Goal: Information Seeking & Learning: Learn about a topic

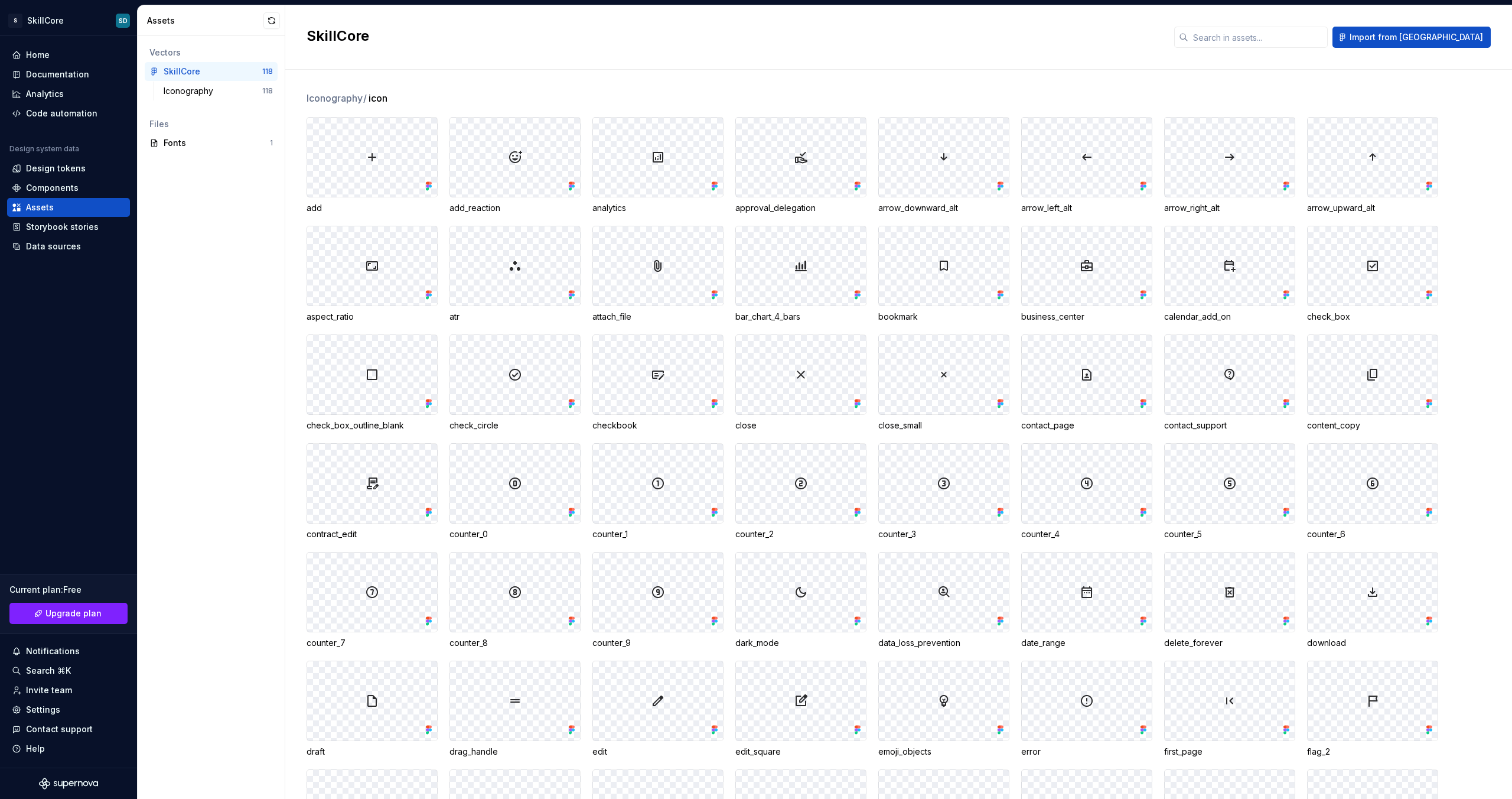
scroll to position [966, 0]
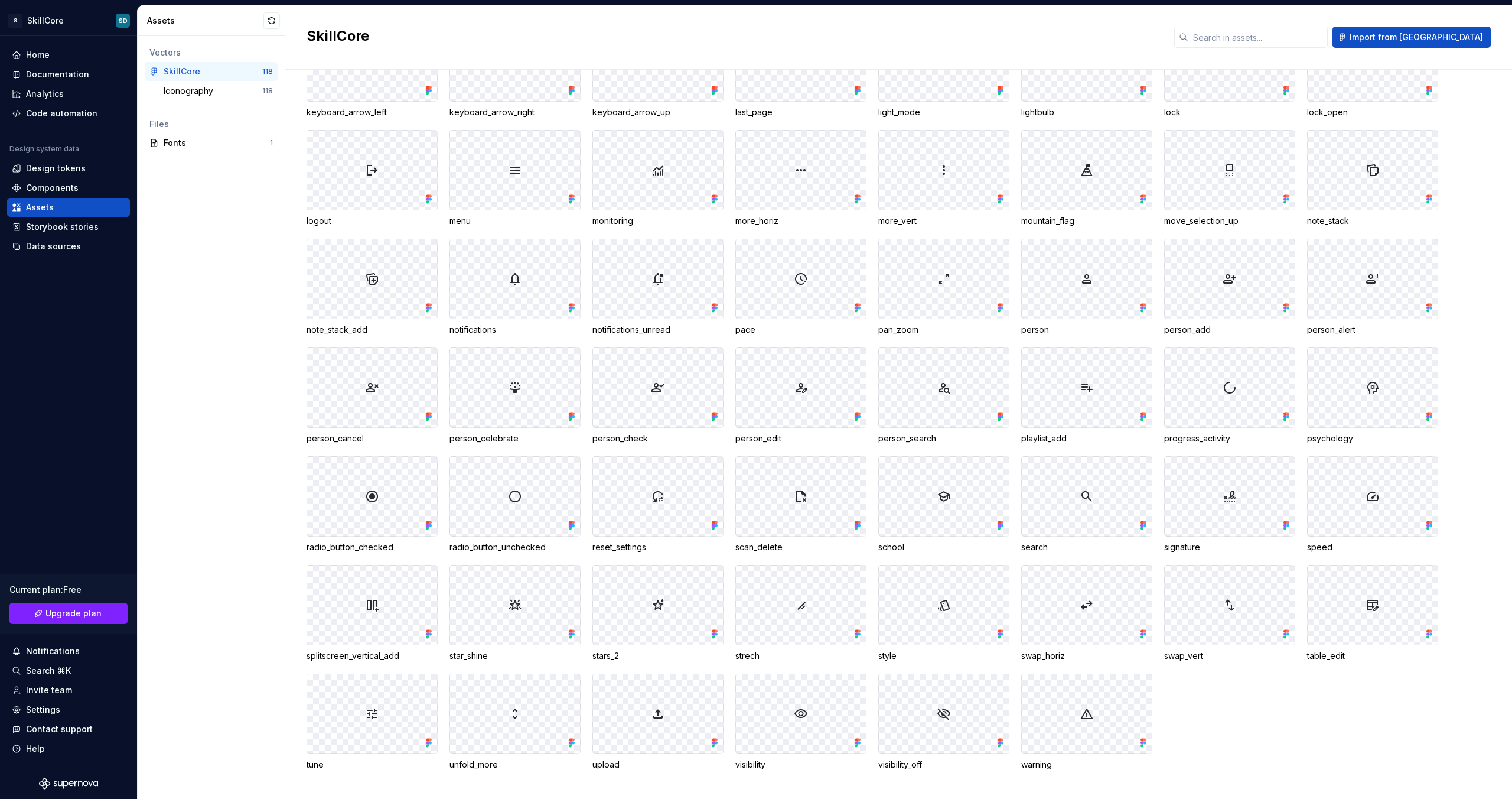
click at [200, 211] on div "Vectors SkillCore 118 Iconography 118 Files Fonts 1" at bounding box center [211, 418] width 147 height 763
click at [229, 39] on div "Vectors SkillCore 118 Iconography 118 Files Fonts 1" at bounding box center [211, 418] width 147 height 763
click at [223, 221] on div "Vectors SkillCore 118 Iconography 118 Files Fonts 1" at bounding box center [211, 418] width 147 height 763
click at [1177, 22] on div "SkillCore Import from Figma" at bounding box center [899, 37] width 1226 height 65
click at [1255, 11] on div "SkillCore Import from Figma" at bounding box center [899, 37] width 1226 height 65
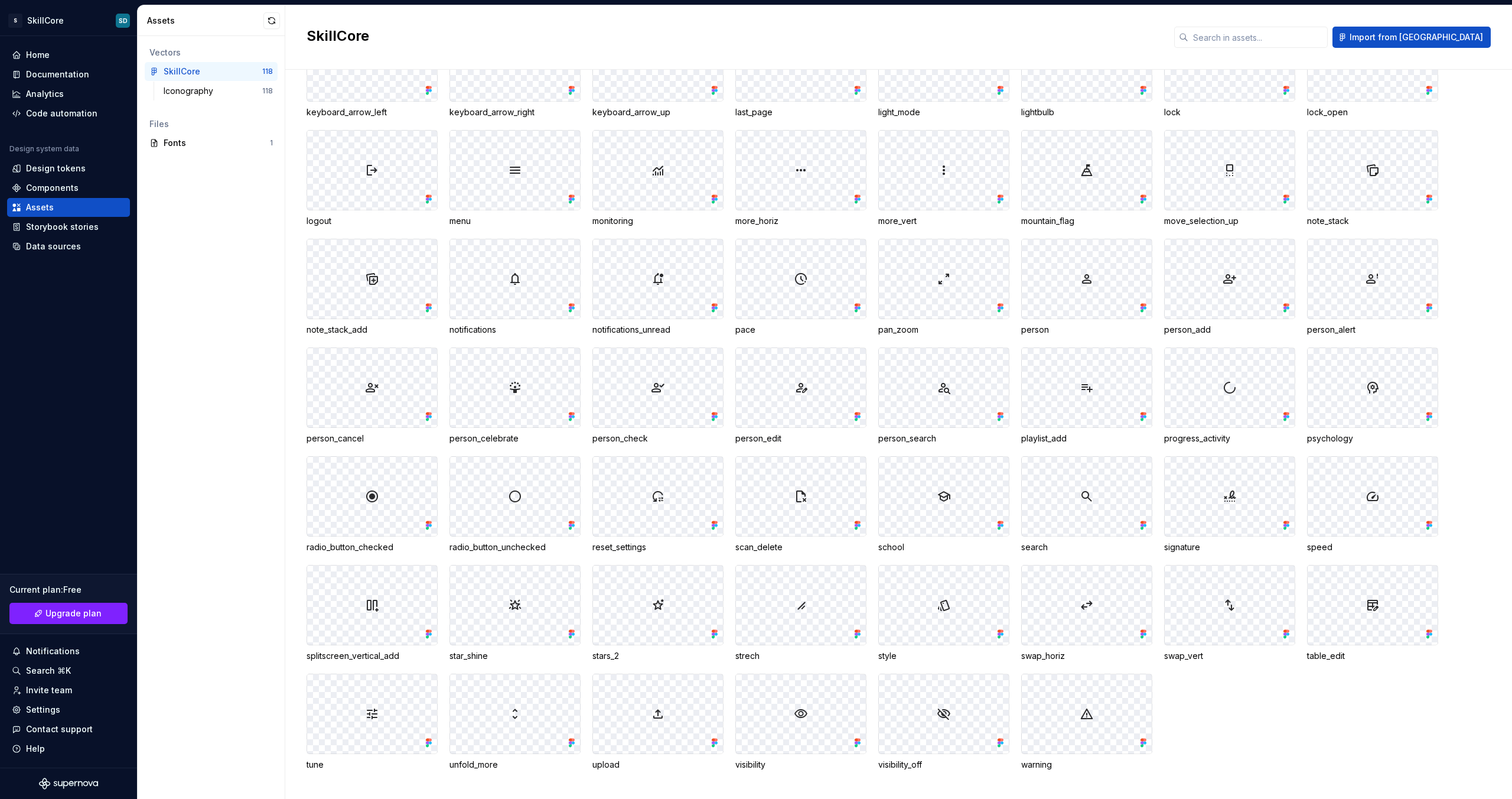
click at [1255, 11] on div "SkillCore Import from Figma" at bounding box center [899, 37] width 1226 height 65
click at [46, 177] on div "Design system data Design tokens Components Assets Storybook stories Data sourc…" at bounding box center [68, 199] width 123 height 112
click at [42, 172] on div "Design tokens" at bounding box center [56, 168] width 60 height 12
click at [40, 169] on div "Design tokens" at bounding box center [56, 168] width 60 height 12
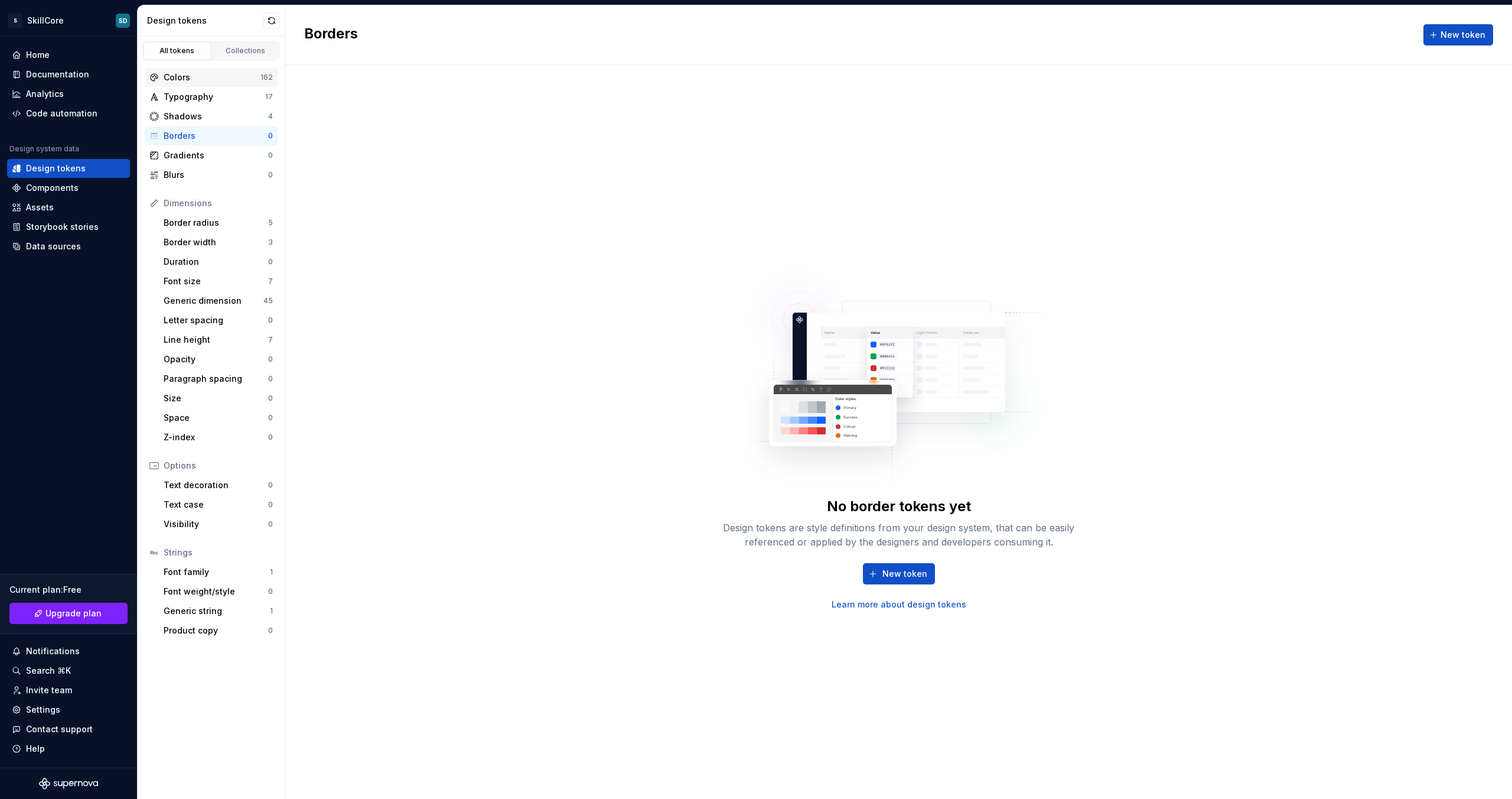
click at [186, 82] on div "Colors" at bounding box center [212, 77] width 96 height 12
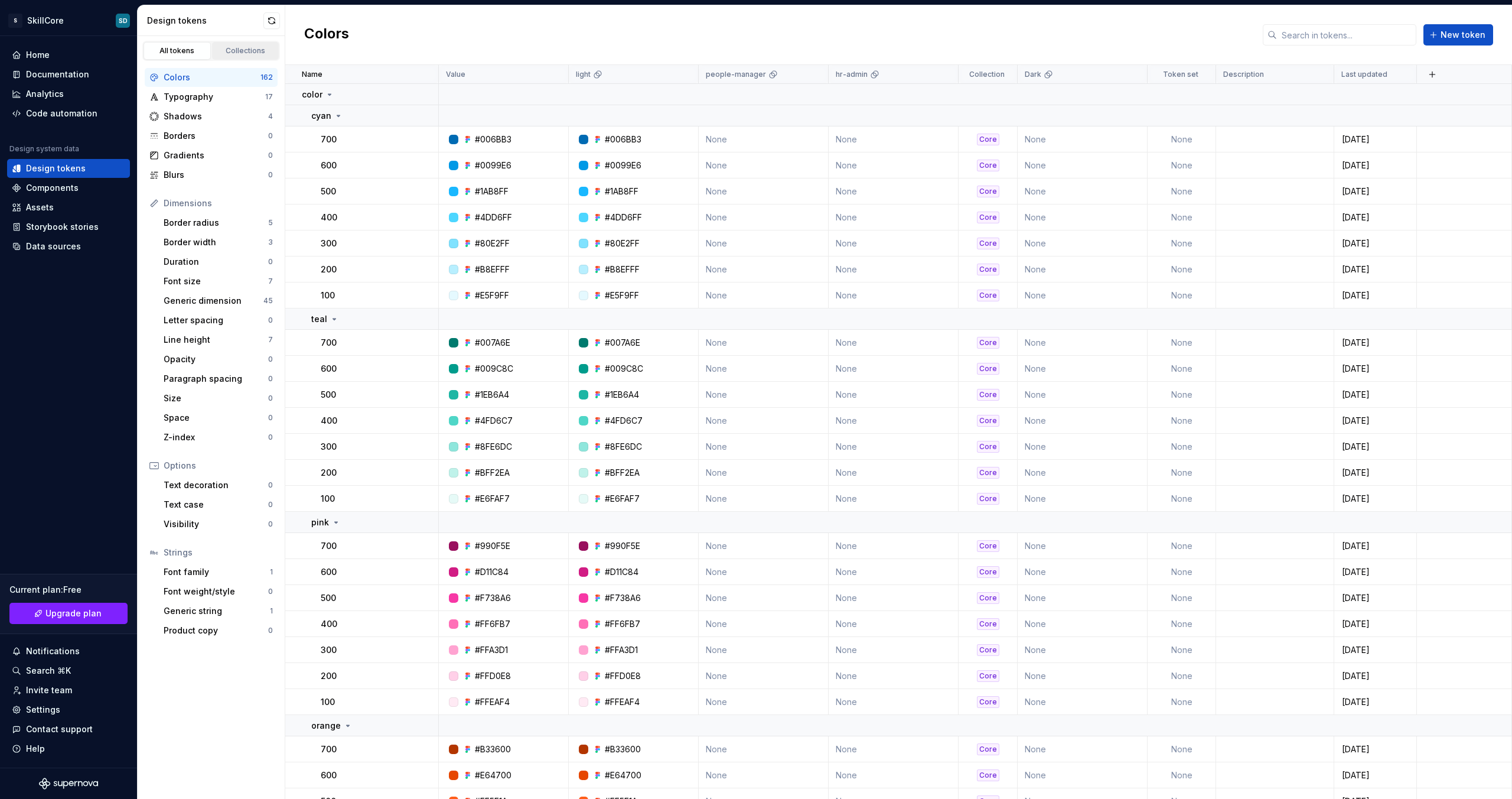
click at [235, 49] on div "Collections" at bounding box center [246, 51] width 59 height 9
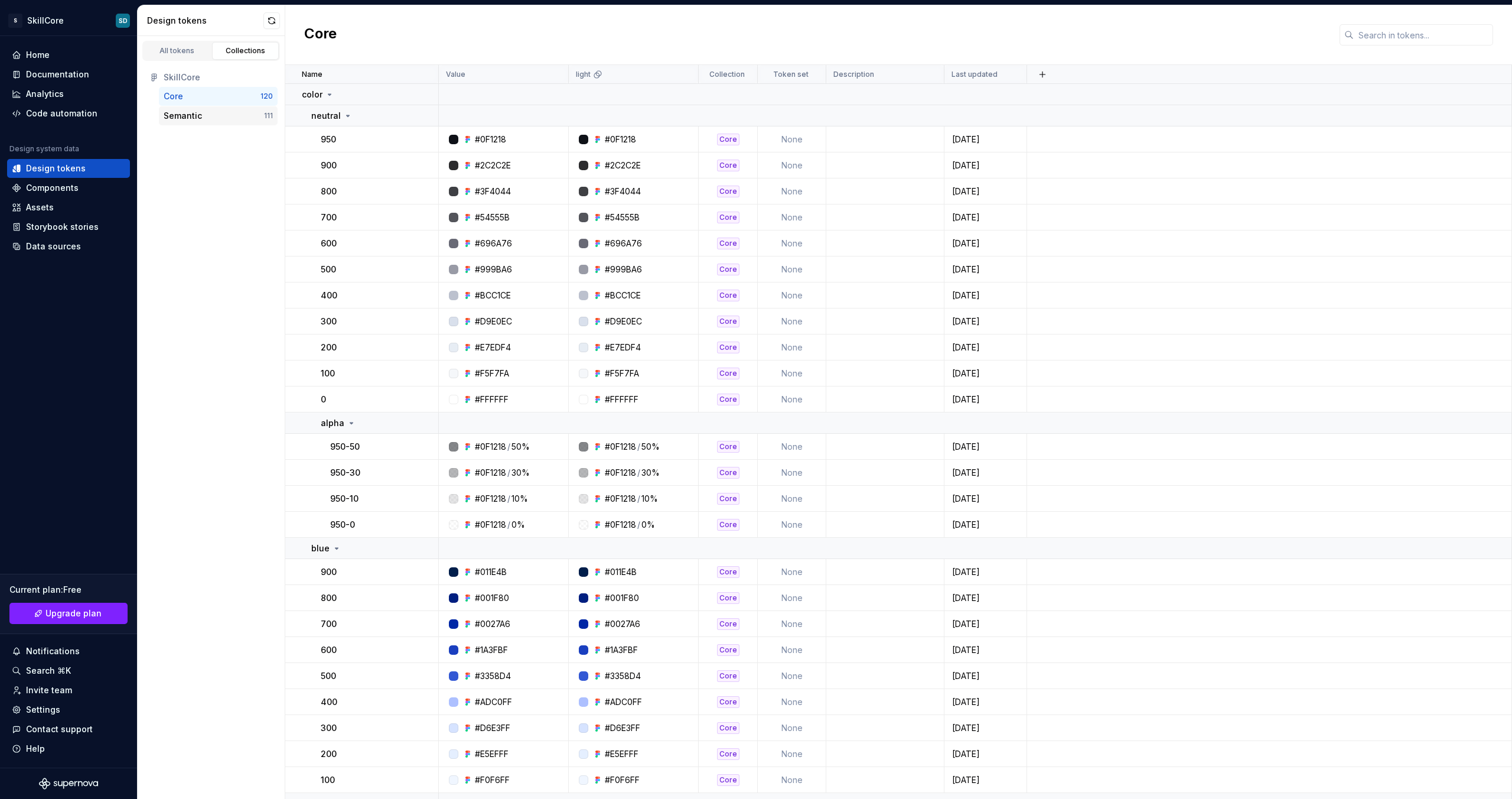
click at [188, 113] on div "Semantic" at bounding box center [183, 116] width 38 height 12
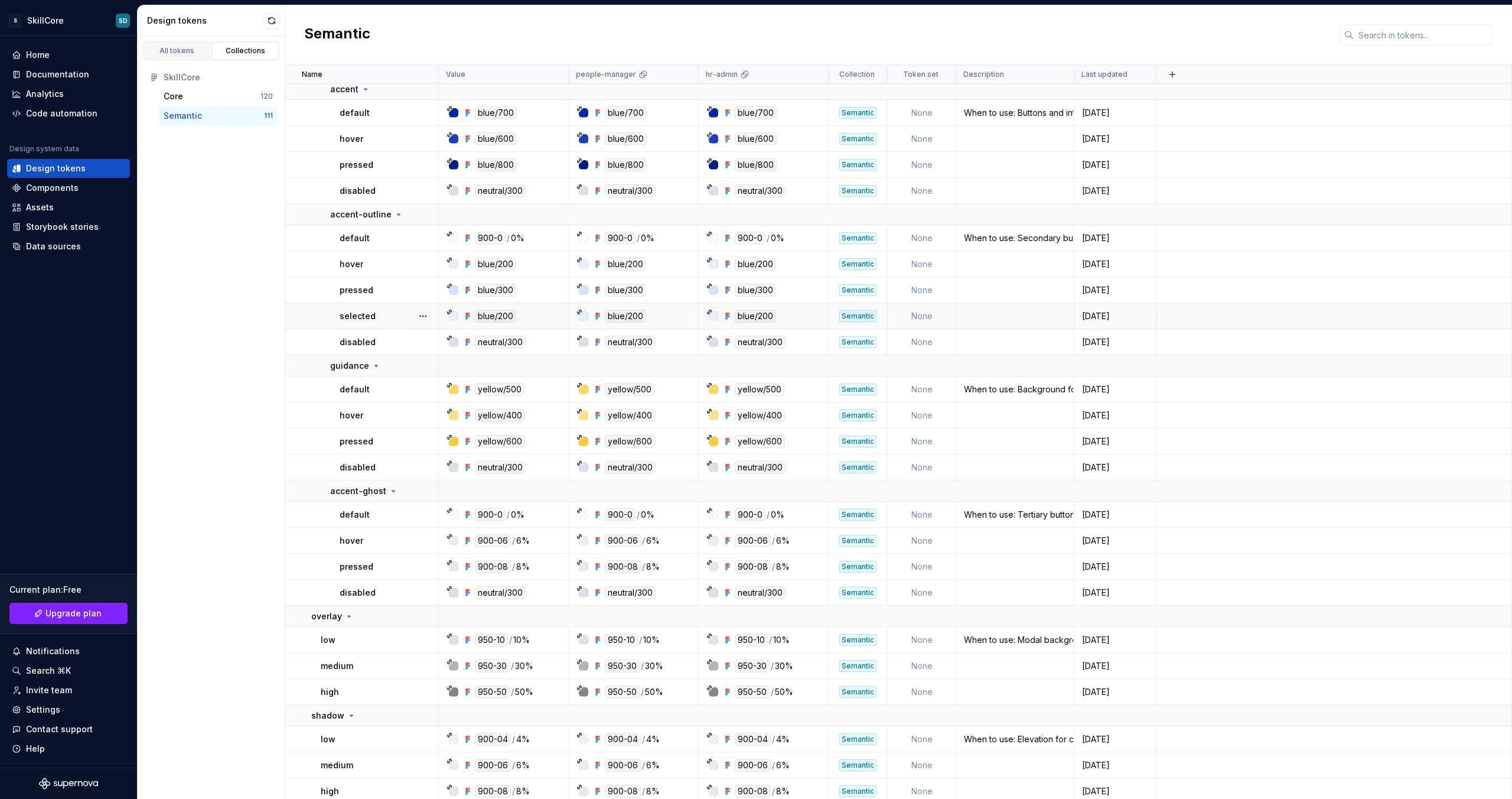
scroll to position [1032, 0]
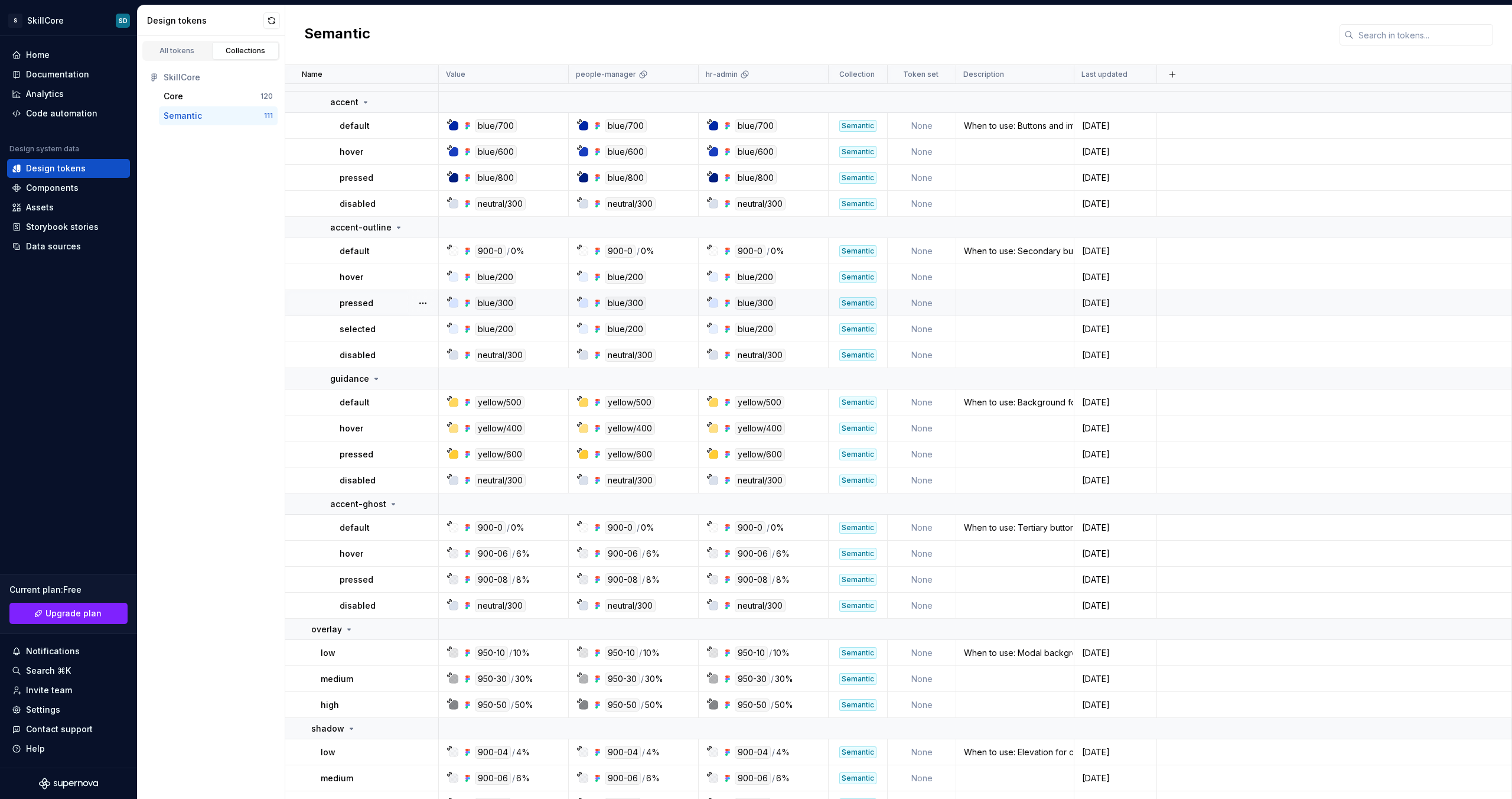
click at [362, 308] on p "pressed" at bounding box center [356, 303] width 34 height 12
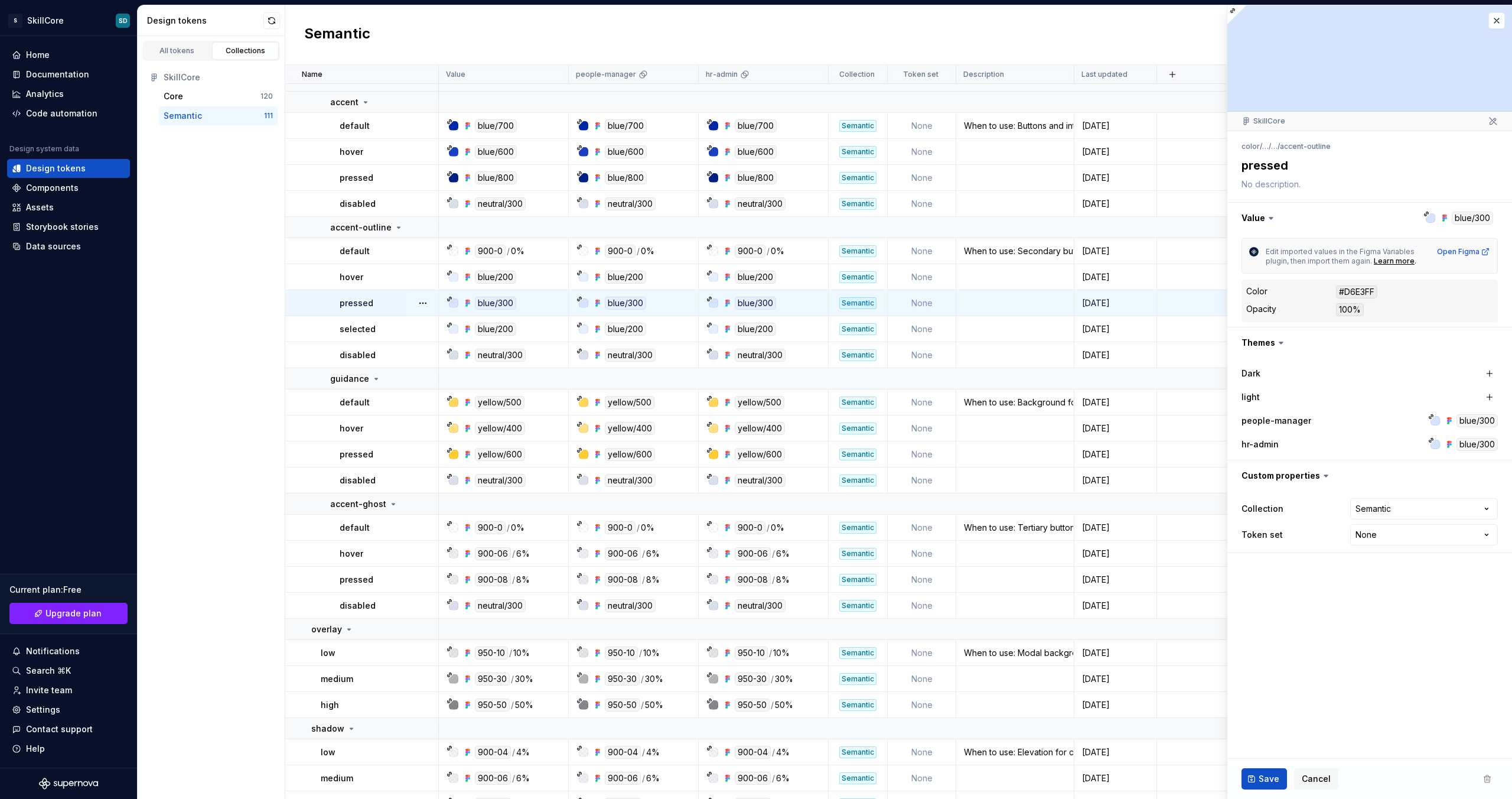
scroll to position [820, 0]
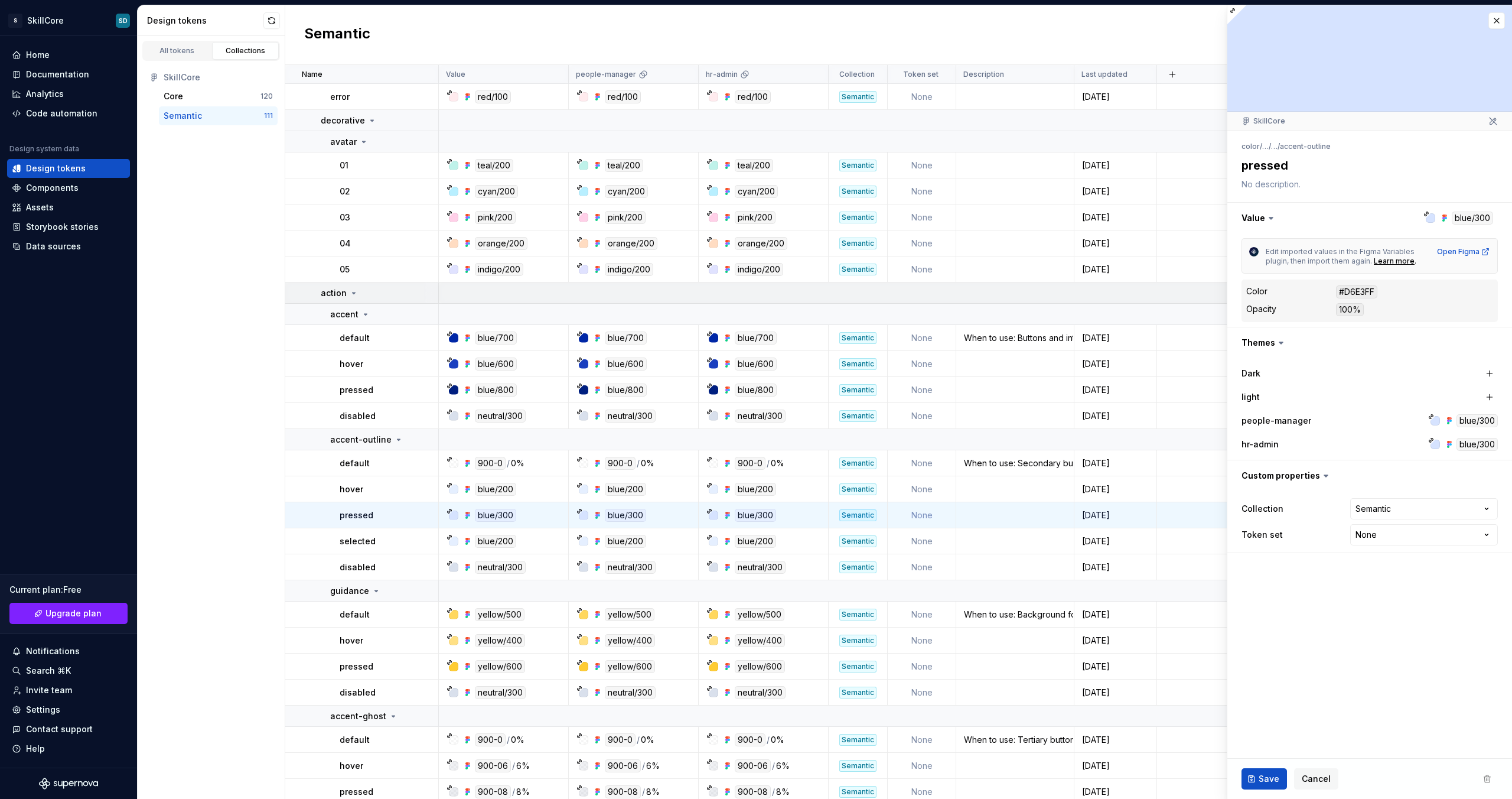
click at [350, 291] on icon at bounding box center [354, 293] width 9 height 9
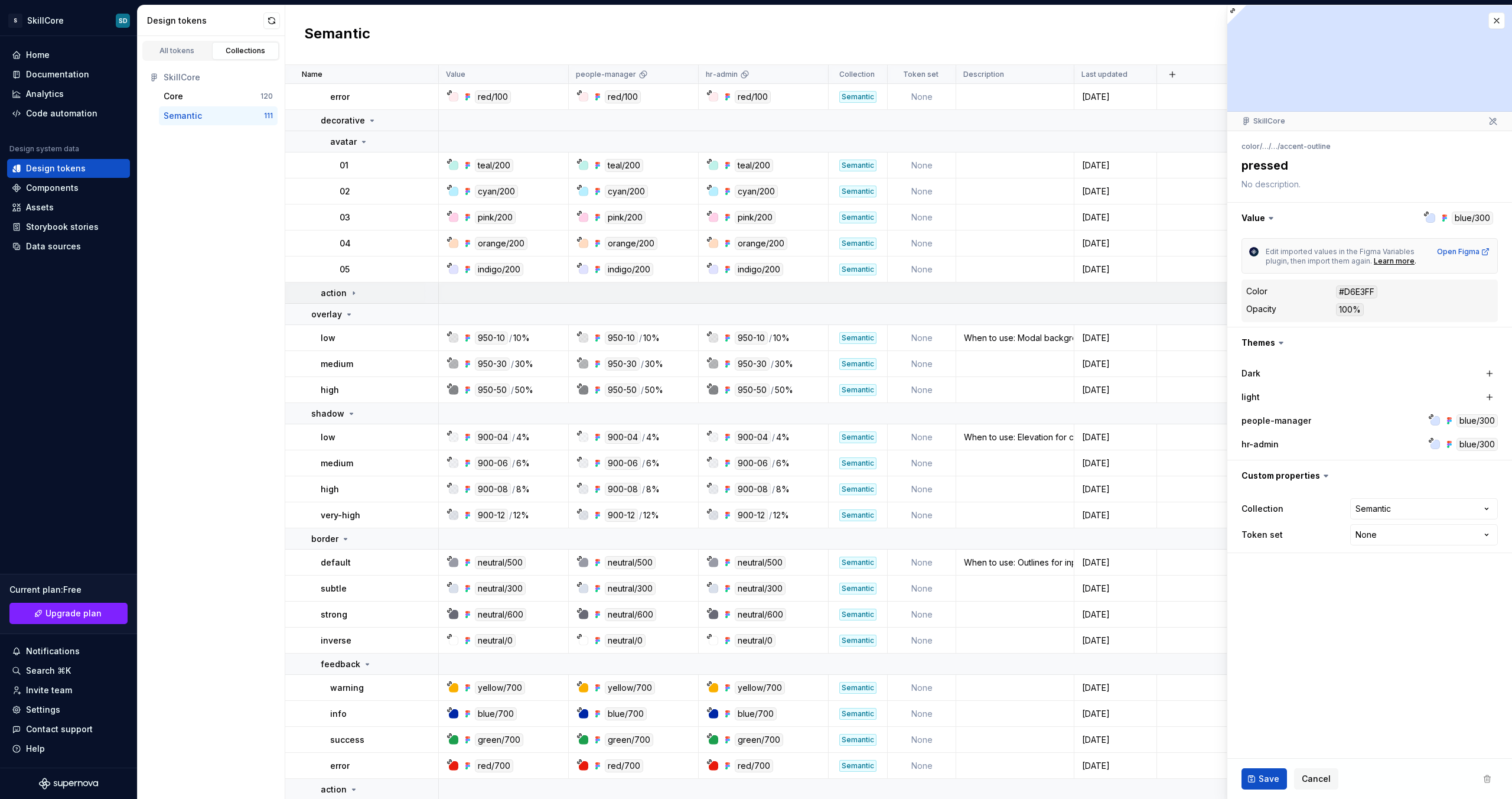
click at [353, 290] on icon at bounding box center [354, 293] width 9 height 9
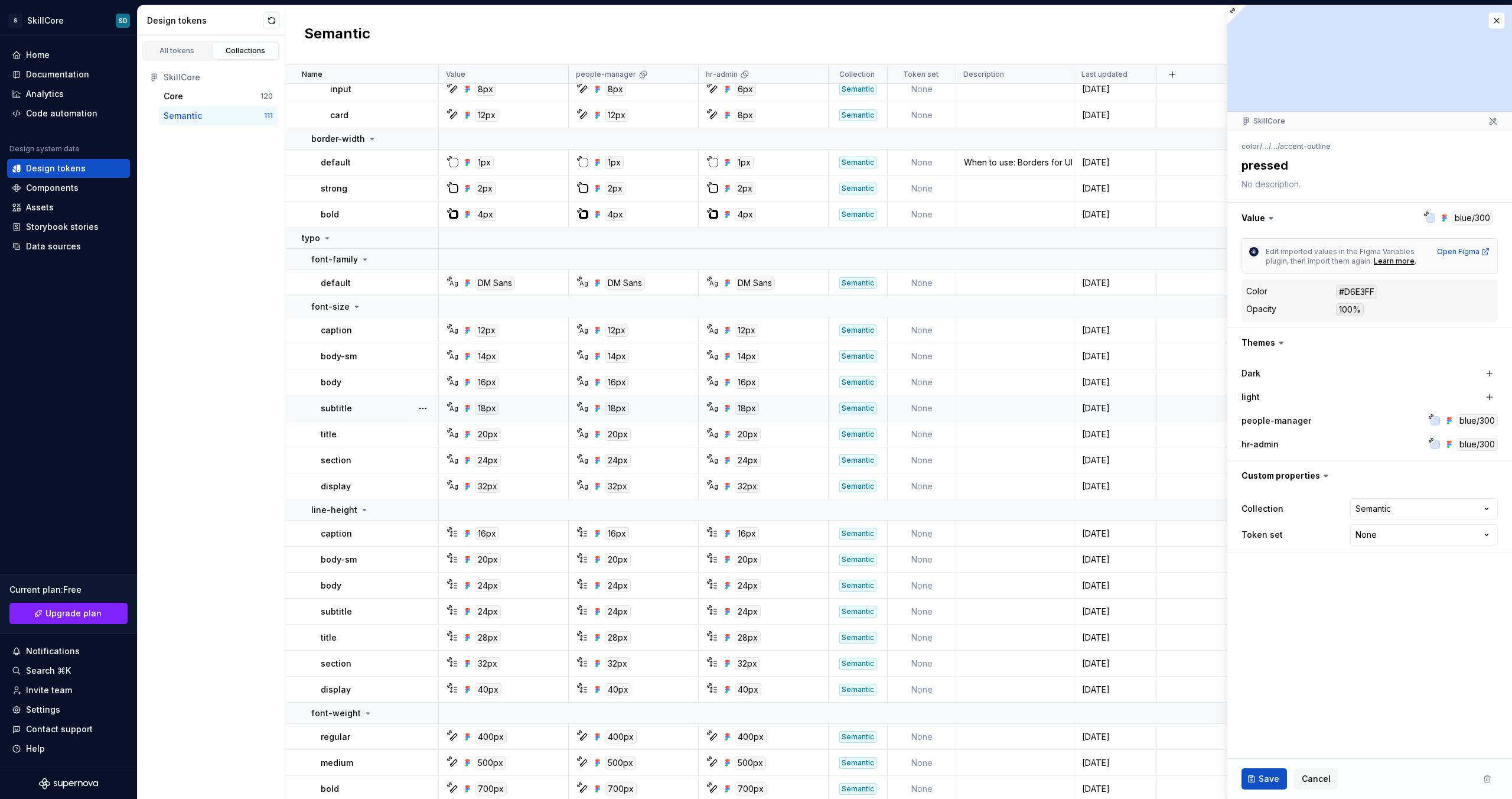
scroll to position [2829, 0]
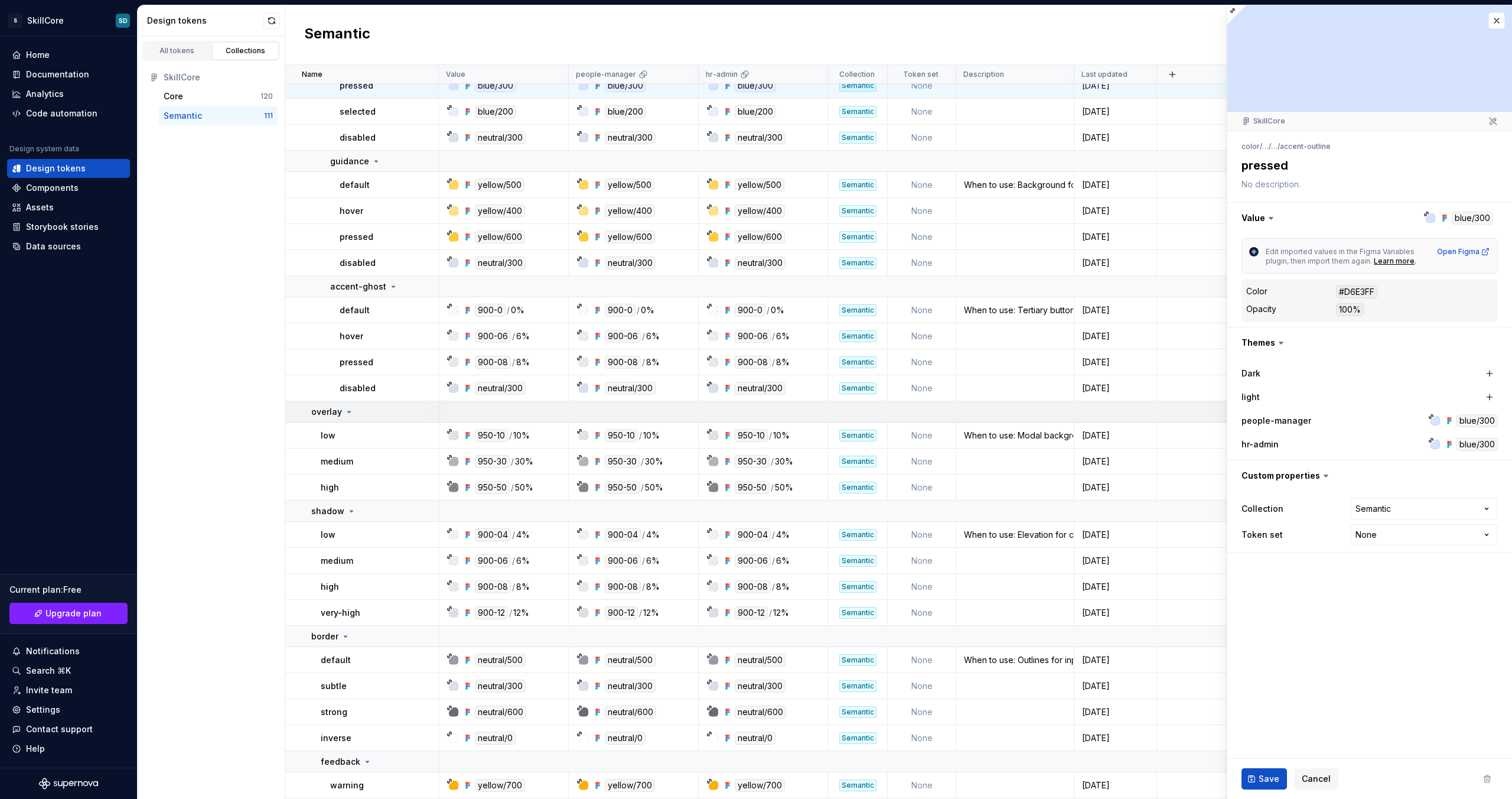
type textarea "*"
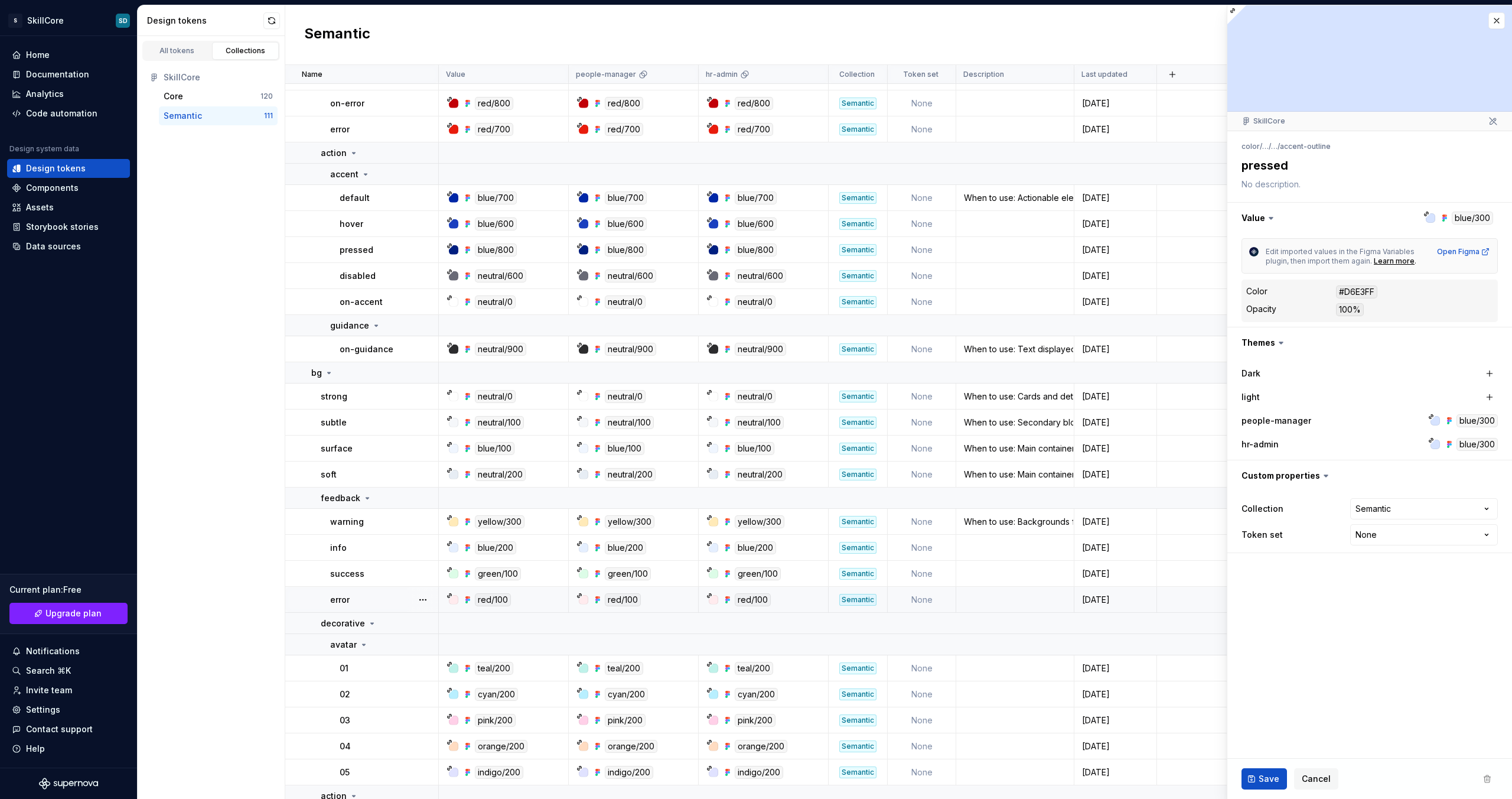
scroll to position [195, 0]
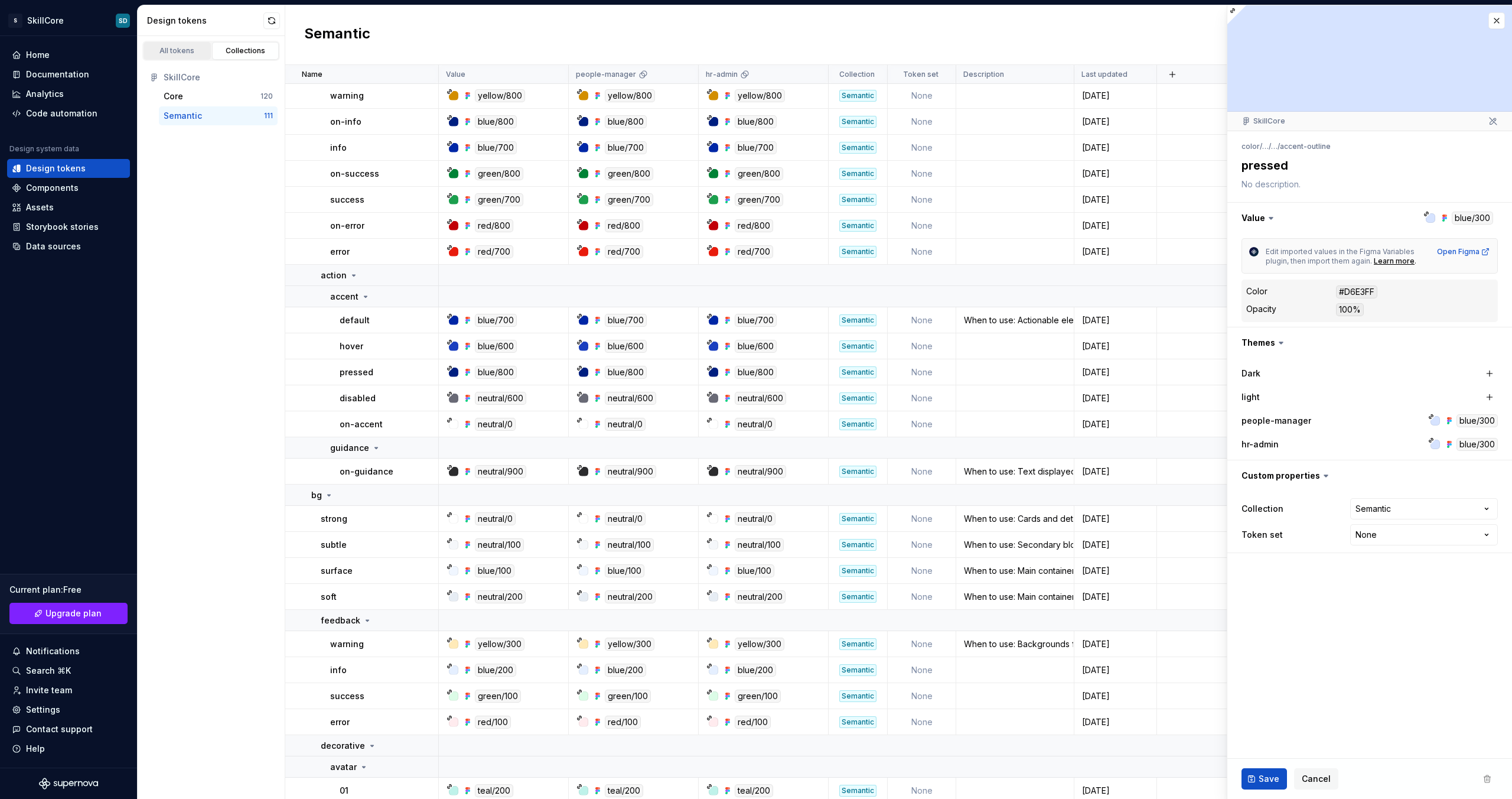
click at [185, 47] on div "All tokens" at bounding box center [176, 51] width 59 height 9
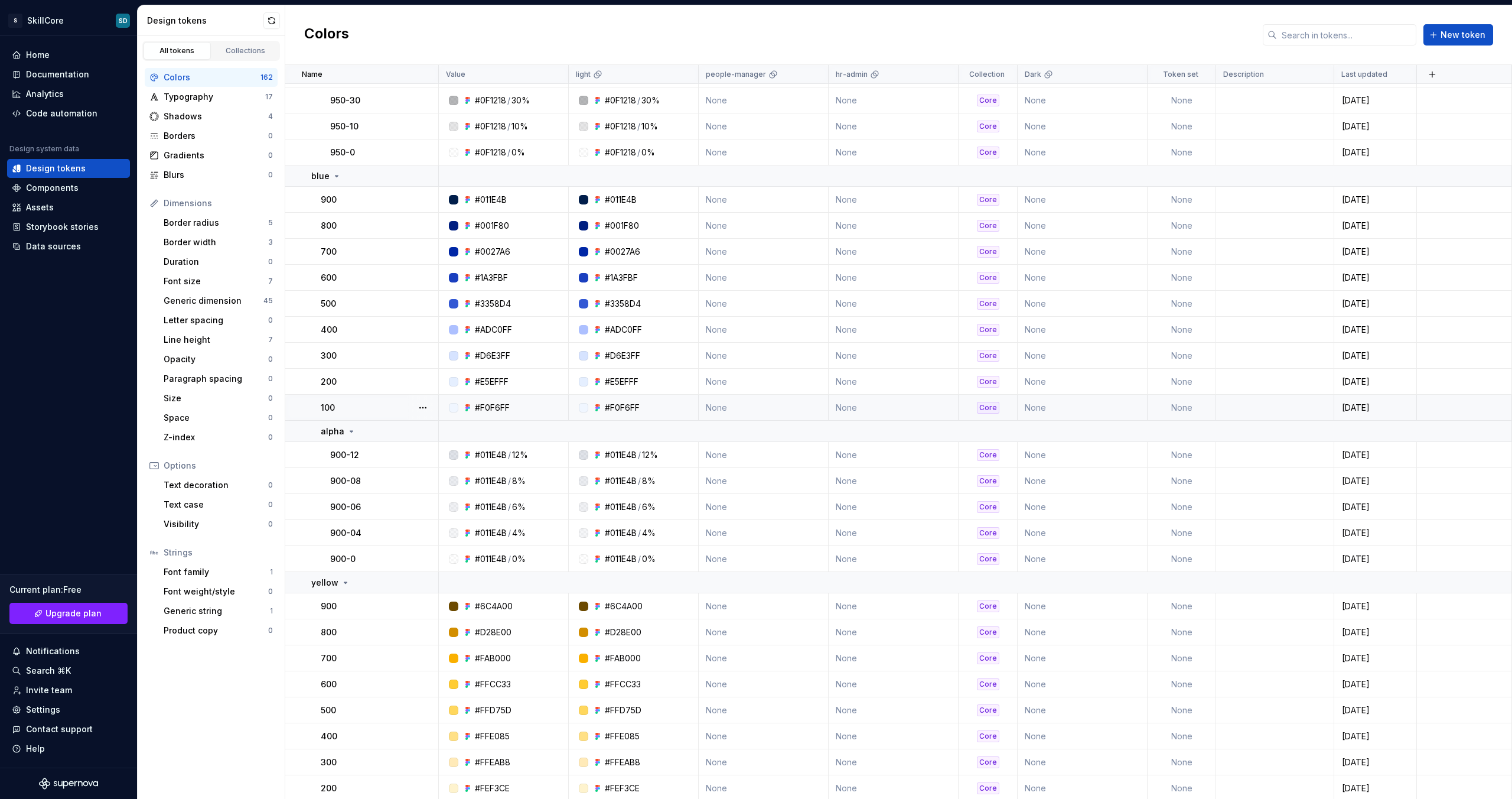
scroll to position [1386, 0]
click at [179, 114] on div "Shadows" at bounding box center [216, 116] width 105 height 12
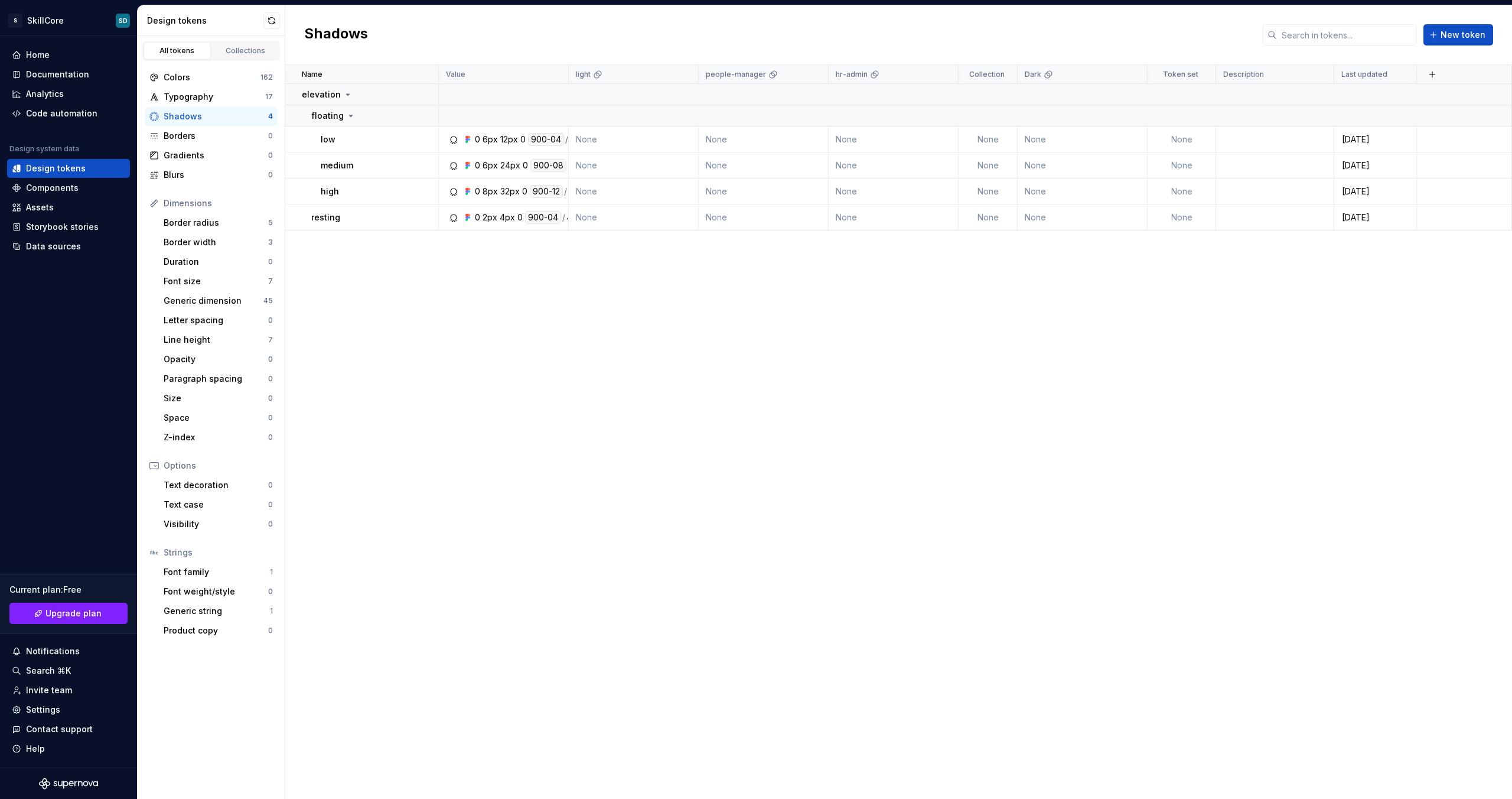
click at [439, 366] on div "Name Value light people-manager hr-admin Collection Dark Token set Description …" at bounding box center [899, 431] width 1226 height 733
click at [565, 271] on div "Name Value light people-manager hr-admin Collection Dark Token set Description …" at bounding box center [899, 431] width 1226 height 733
click at [440, 277] on div "Name Value light people-manager hr-admin Collection Dark Token set Description …" at bounding box center [899, 431] width 1226 height 733
drag, startPoint x: 1453, startPoint y: 238, endPoint x: 296, endPoint y: 84, distance: 1167.2
click at [296, 84] on div "Name Value light people-manager hr-admin Collection Dark Token set Description …" at bounding box center [899, 431] width 1226 height 733
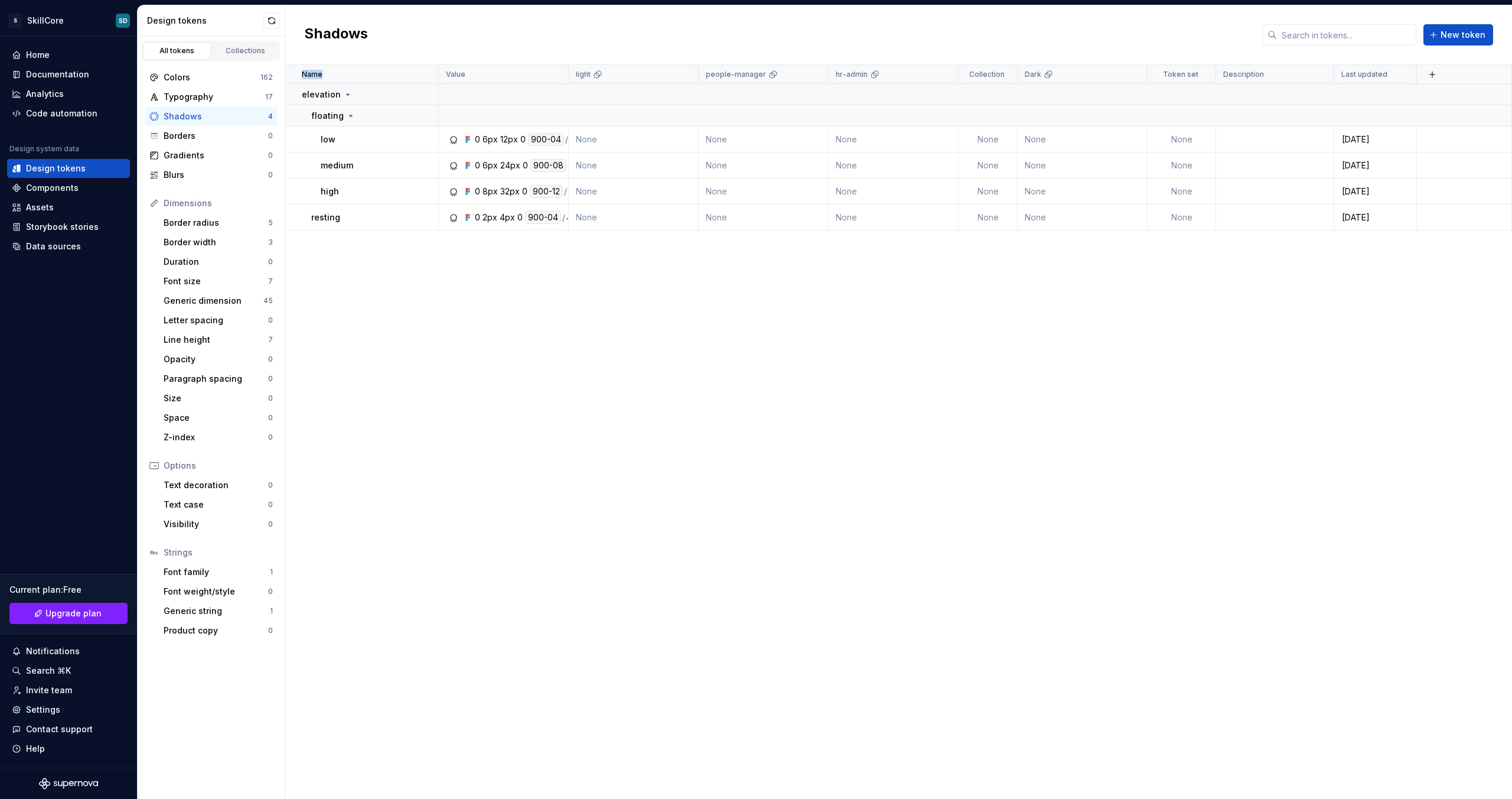
click at [659, 329] on div "Name Value light people-manager hr-admin Collection Dark Token set Description …" at bounding box center [899, 431] width 1226 height 733
